Goal: Information Seeking & Learning: Find specific fact

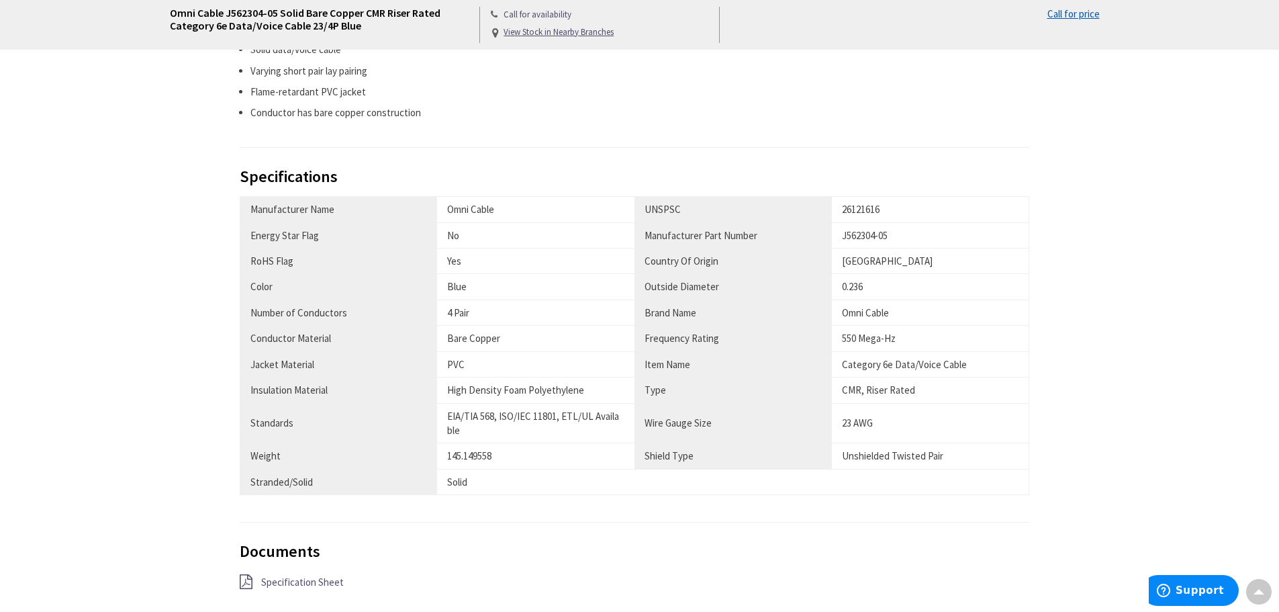
scroll to position [672, 0]
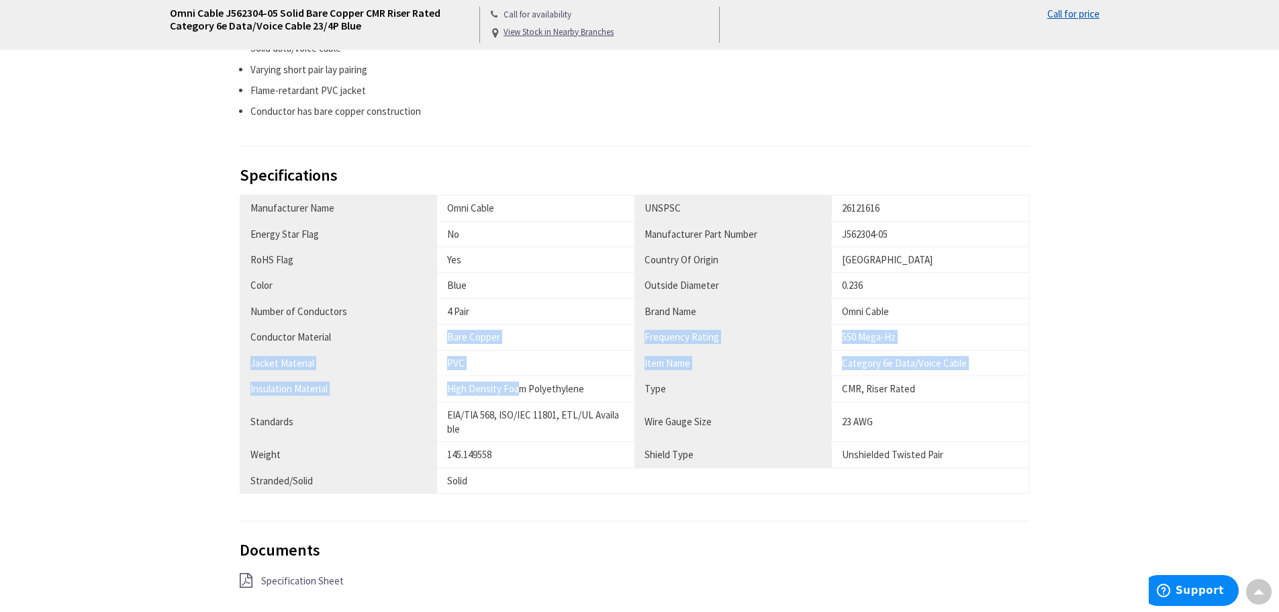
drag, startPoint x: 444, startPoint y: 339, endPoint x: 519, endPoint y: 399, distance: 96.1
click at [519, 399] on tbody "Manufacturer Name Omni Cable UNSPSC 26121616 Energy Star Flag No Manufacturer P…" at bounding box center [635, 344] width 790 height 298
click at [519, 399] on td "High Density Foam Polyethylene" at bounding box center [535, 389] width 197 height 26
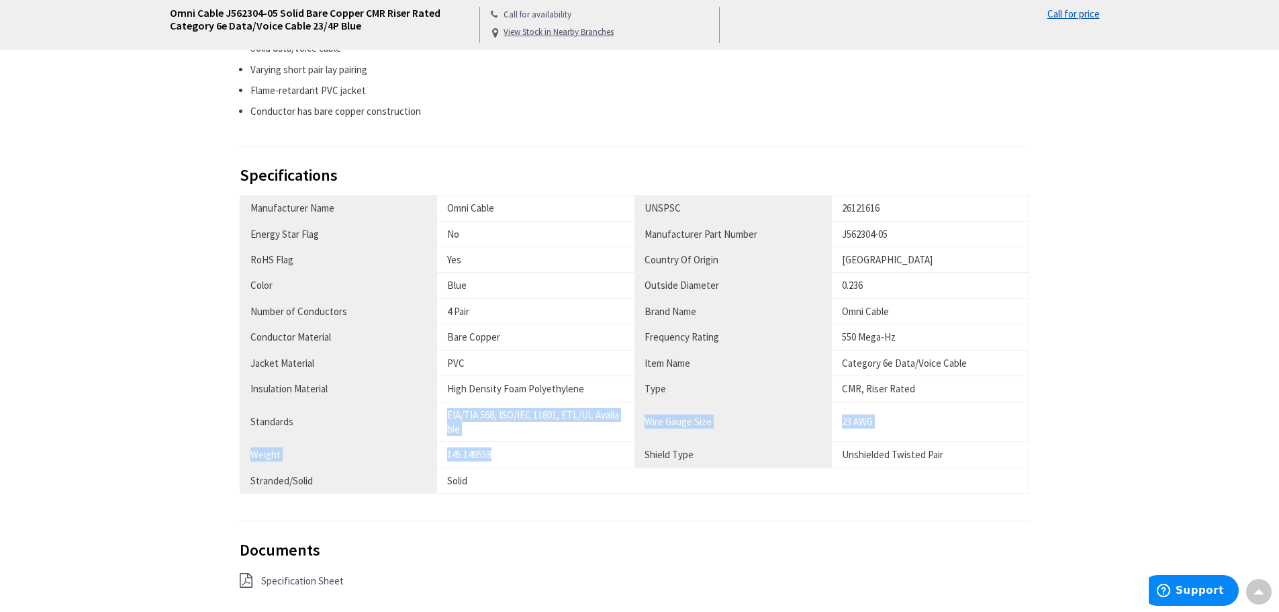
drag, startPoint x: 448, startPoint y: 412, endPoint x: 539, endPoint y: 459, distance: 101.8
click at [539, 459] on tbody "Manufacturer Name Omni Cable UNSPSC 26121616 Energy Star Flag No Manufacturer P…" at bounding box center [635, 344] width 790 height 298
click at [511, 458] on div "145.149558" at bounding box center [535, 454] width 177 height 14
drag, startPoint x: 475, startPoint y: 484, endPoint x: 438, endPoint y: 482, distance: 37.0
click at [438, 482] on td "Solid" at bounding box center [535, 480] width 197 height 26
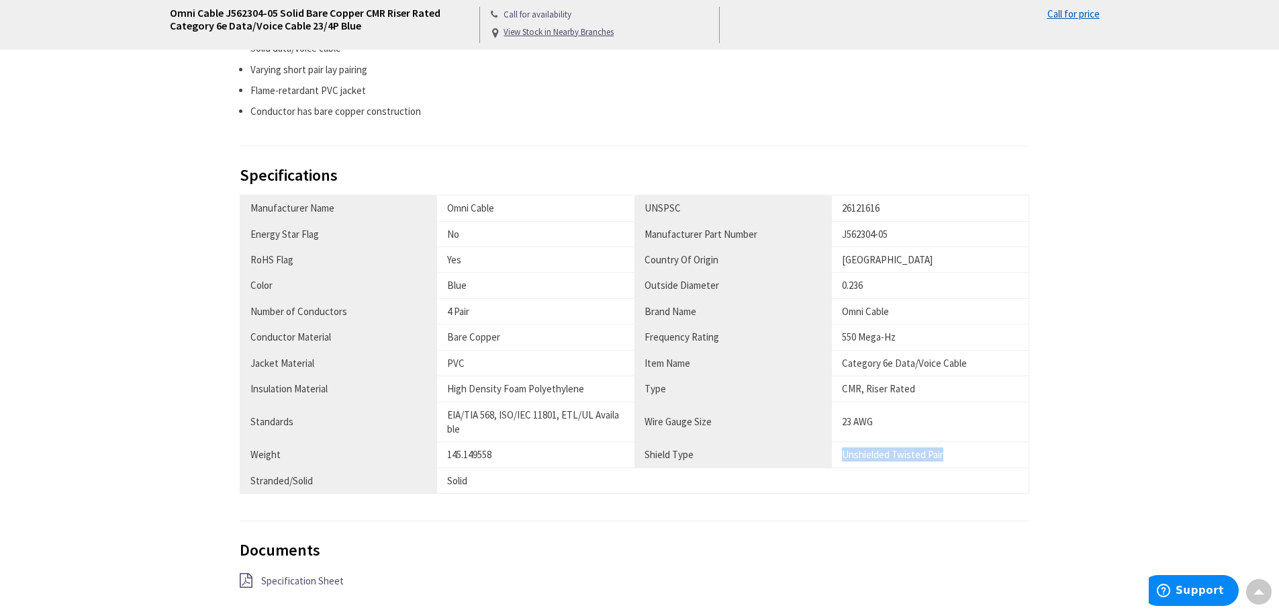
drag, startPoint x: 956, startPoint y: 457, endPoint x: 833, endPoint y: 448, distance: 123.2
click at [833, 448] on td "Unshielded Twisted Pair" at bounding box center [930, 455] width 197 height 26
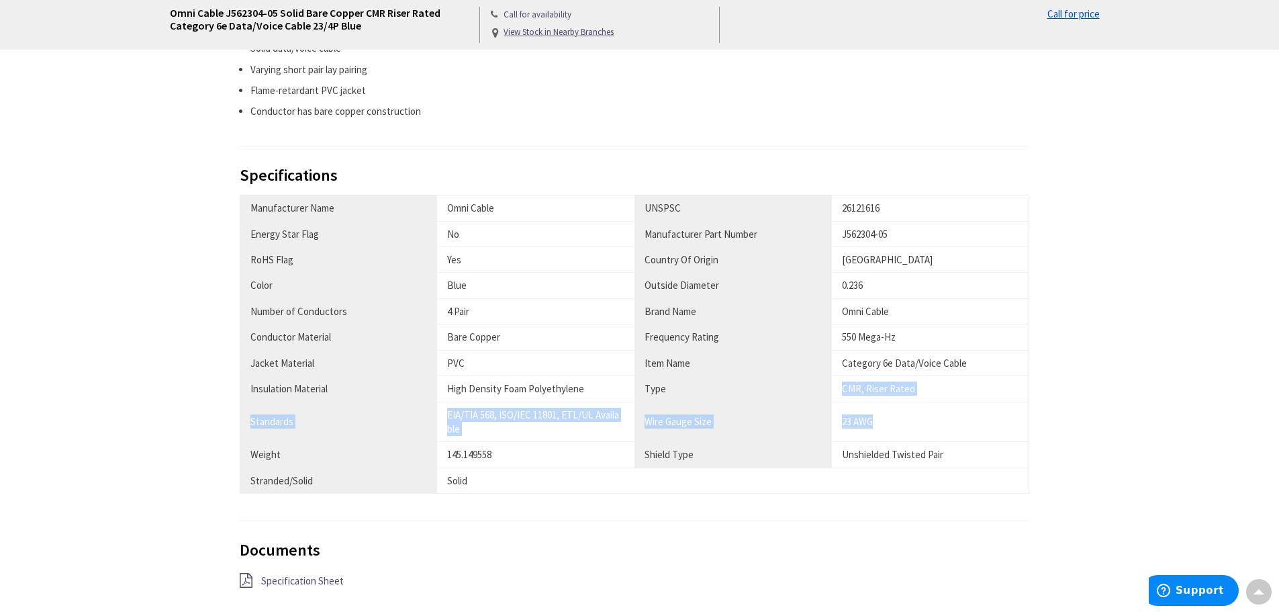
drag, startPoint x: 876, startPoint y: 427, endPoint x: 836, endPoint y: 377, distance: 64.0
click at [836, 377] on tbody "Manufacturer Name Omni Cable UNSPSC 26121616 Energy Star Flag No Manufacturer P…" at bounding box center [635, 344] width 790 height 298
click at [844, 382] on div "CMR, Riser Rated" at bounding box center [930, 388] width 177 height 14
drag, startPoint x: 921, startPoint y: 385, endPoint x: 836, endPoint y: 390, distance: 85.5
click at [836, 390] on td "CMR, Riser Rated" at bounding box center [930, 389] width 197 height 26
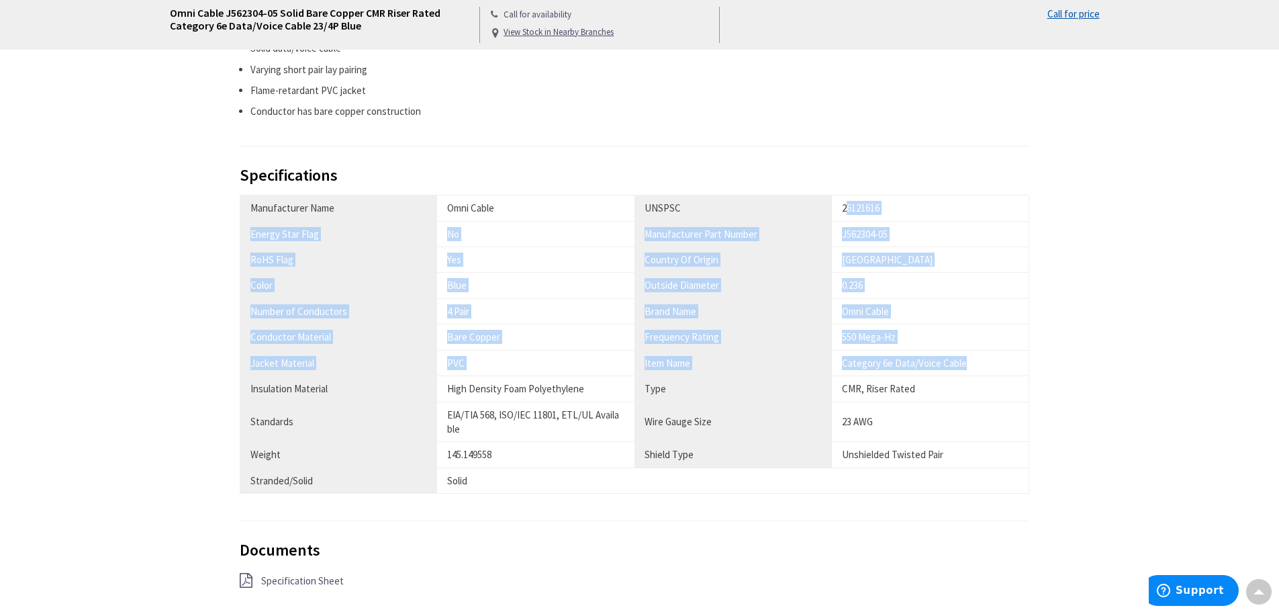
drag, startPoint x: 972, startPoint y: 361, endPoint x: 847, endPoint y: 208, distance: 197.1
click at [847, 208] on tbody "Manufacturer Name Omni Cable UNSPSC 26121616 Energy Star Flag No Manufacturer P…" at bounding box center [635, 344] width 790 height 298
click at [847, 208] on div "26121616" at bounding box center [930, 208] width 177 height 14
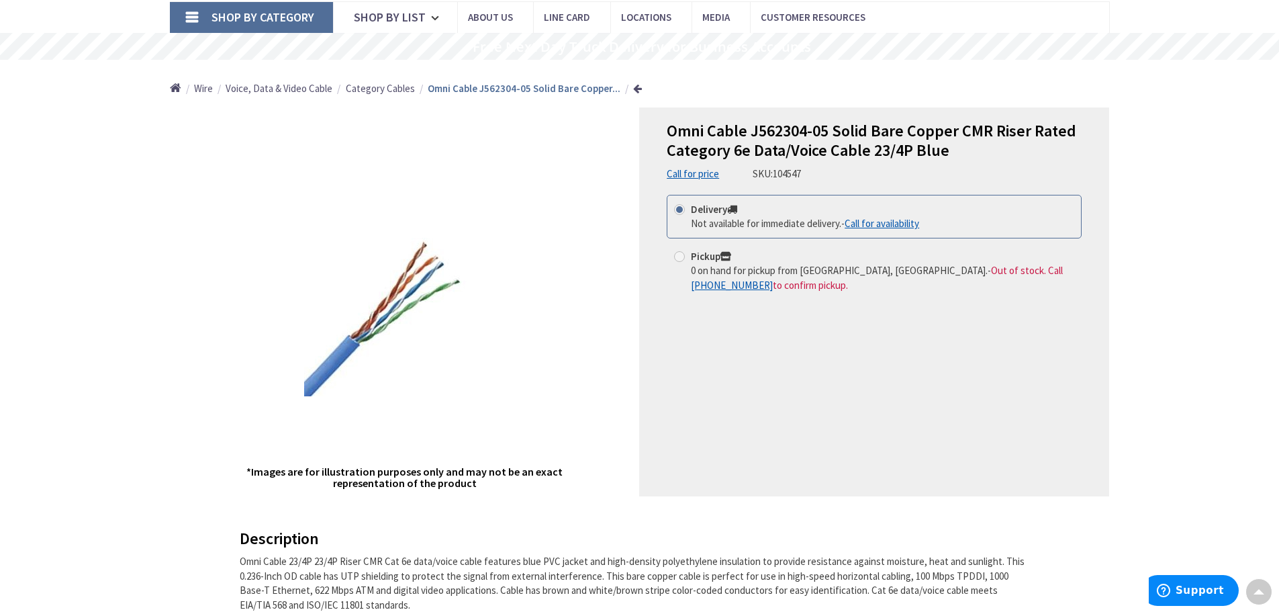
scroll to position [0, 0]
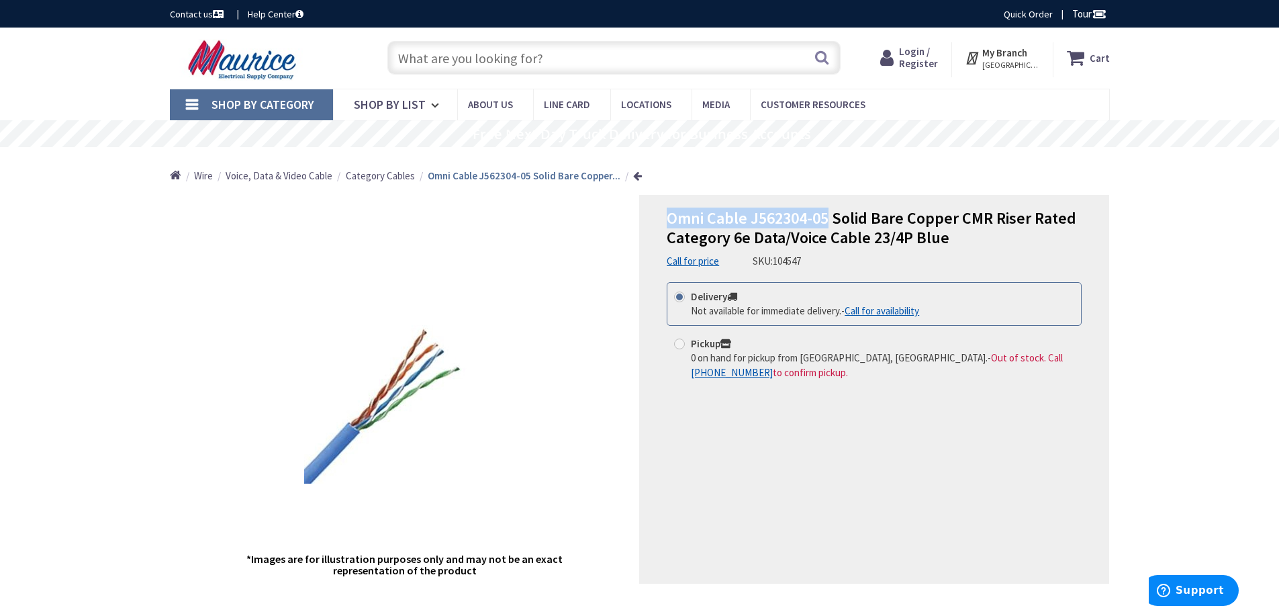
drag, startPoint x: 670, startPoint y: 215, endPoint x: 829, endPoint y: 216, distance: 158.5
click at [829, 216] on span "Omni Cable J562304-05 Solid Bare Copper CMR Riser Rated Category 6e Data/Voice …" at bounding box center [872, 228] width 410 height 40
